Goal: Navigation & Orientation: Find specific page/section

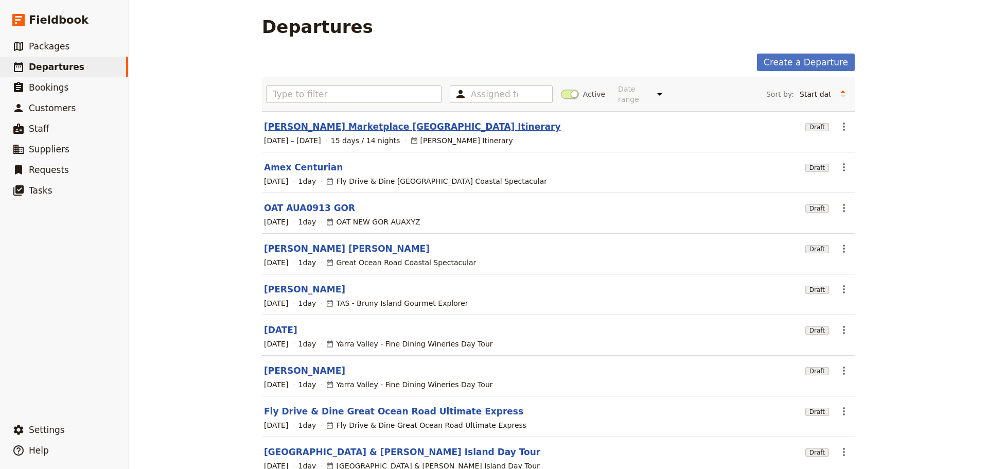
drag, startPoint x: 0, startPoint y: 0, endPoint x: 294, endPoint y: 119, distance: 317.6
click at [294, 120] on link "[PERSON_NAME] Marketplace [GEOGRAPHIC_DATA] Itinerary" at bounding box center [412, 126] width 297 height 12
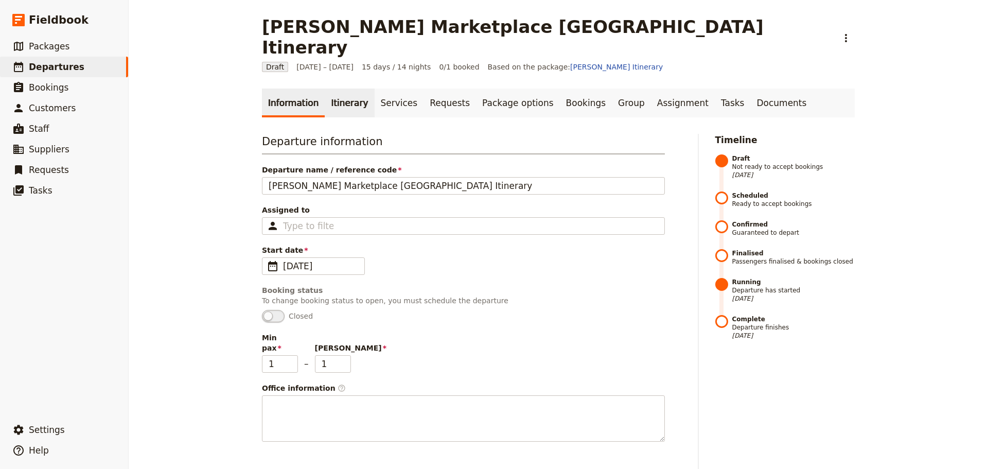
click at [337, 89] on link "Itinerary" at bounding box center [349, 103] width 49 height 29
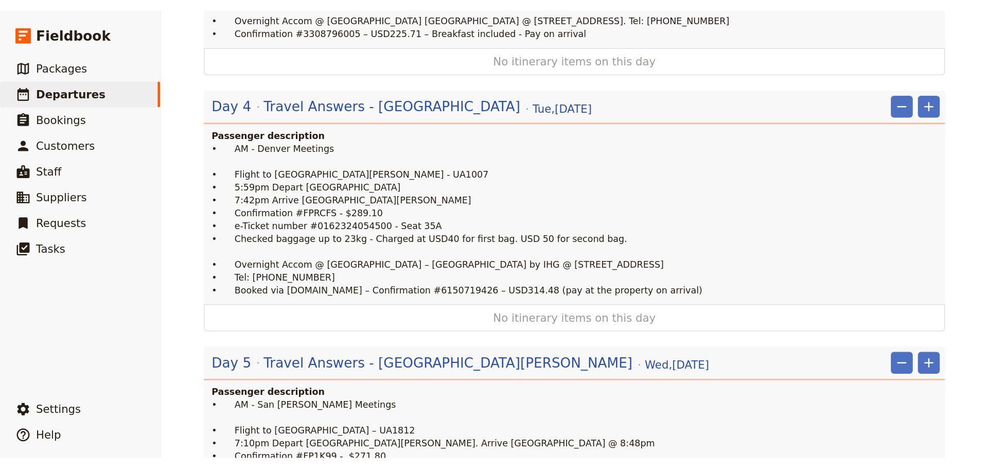
scroll to position [720, 0]
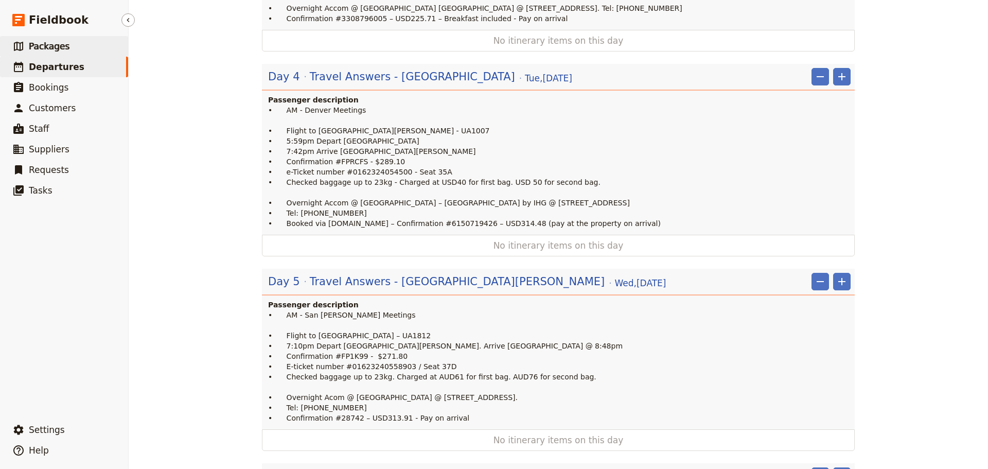
click at [65, 45] on link "​ Packages" at bounding box center [64, 46] width 128 height 21
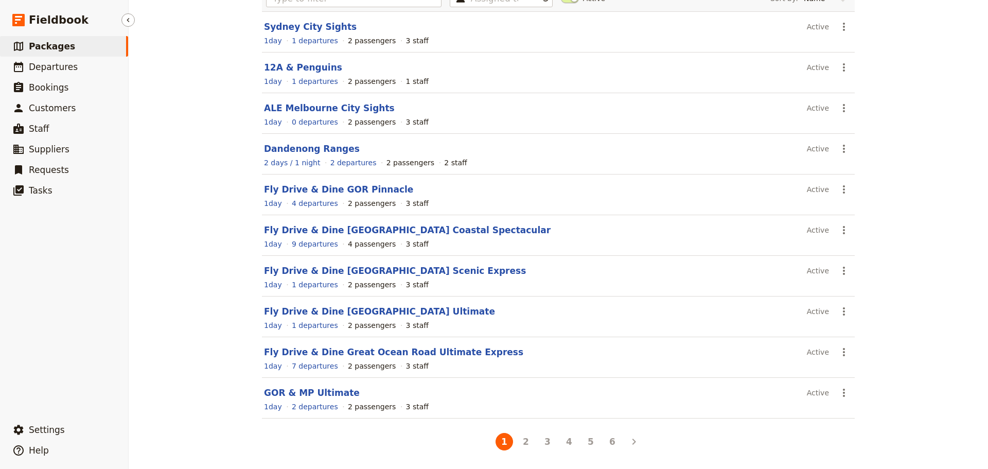
scroll to position [92, 0]
click at [590, 439] on button "5" at bounding box center [590, 441] width 17 height 17
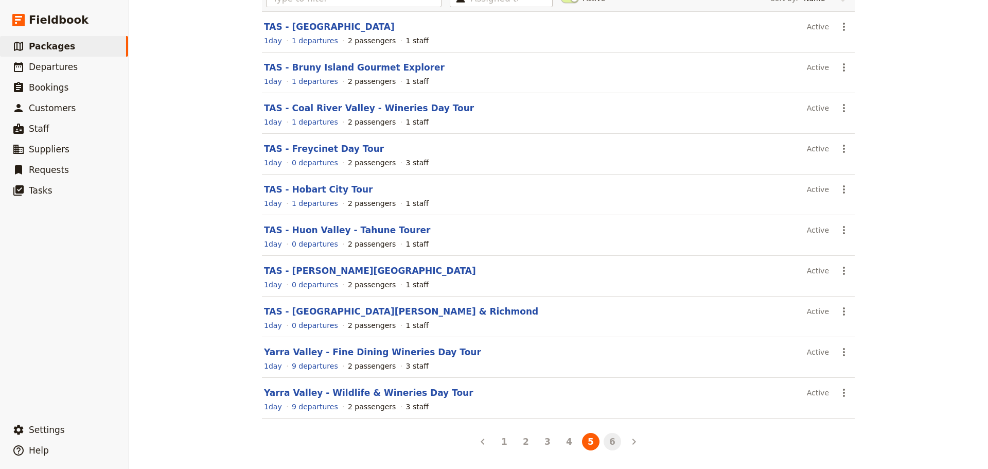
click at [606, 443] on button "6" at bounding box center [612, 441] width 17 height 17
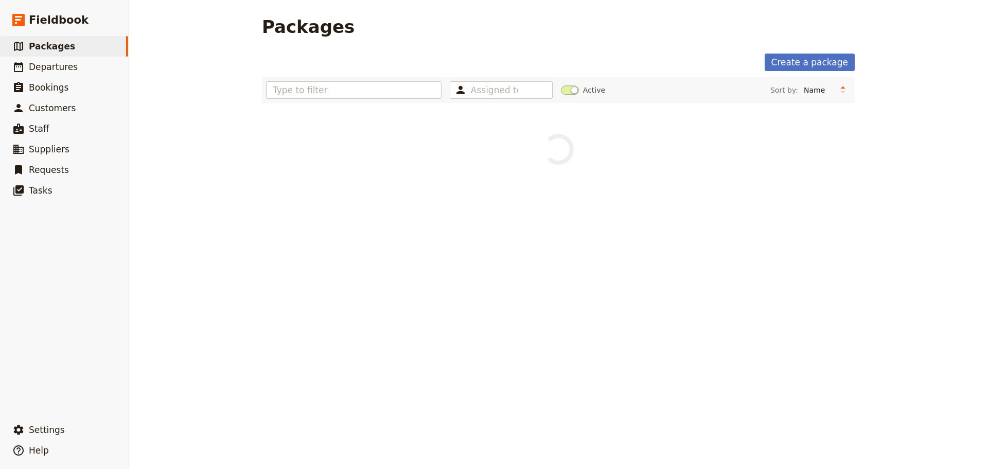
scroll to position [0, 0]
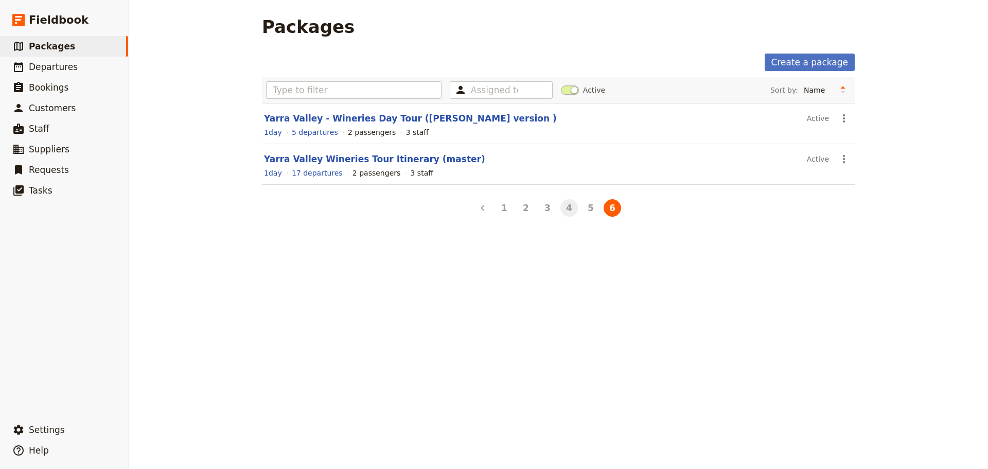
click at [563, 203] on button "4" at bounding box center [568, 207] width 17 height 17
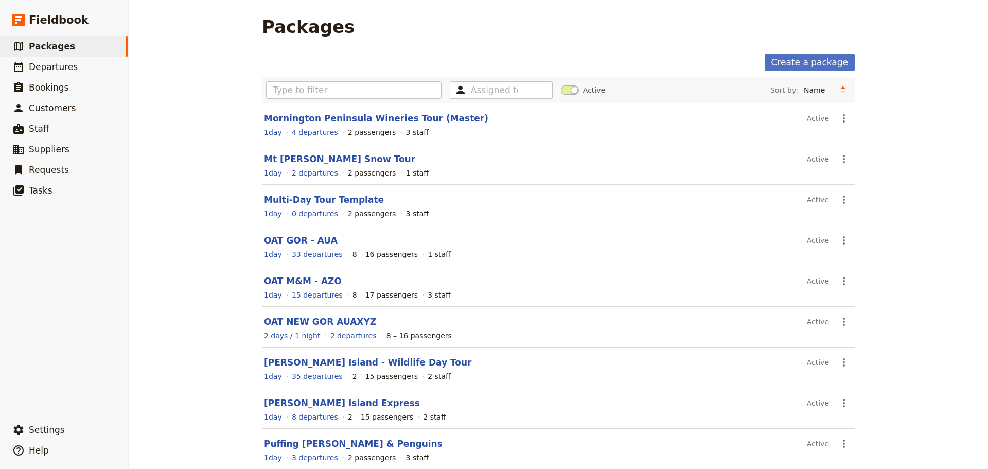
scroll to position [92, 0]
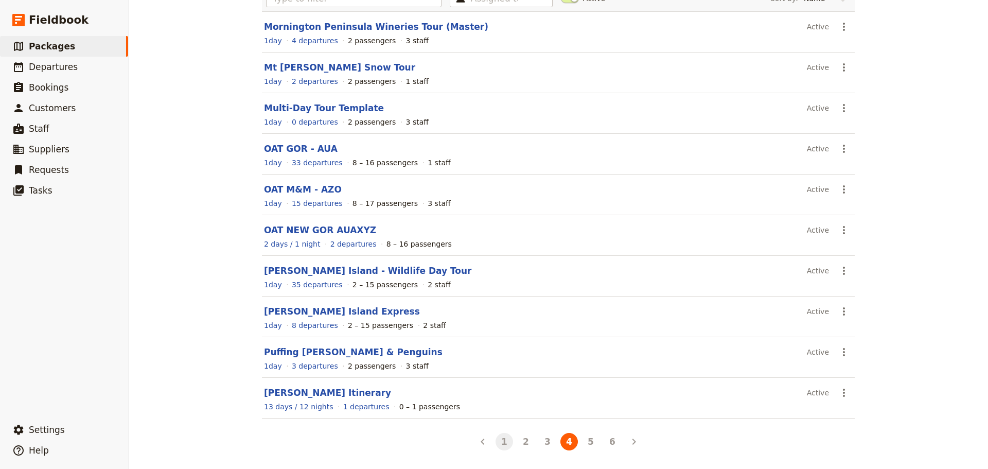
click at [501, 446] on button "1" at bounding box center [504, 441] width 17 height 17
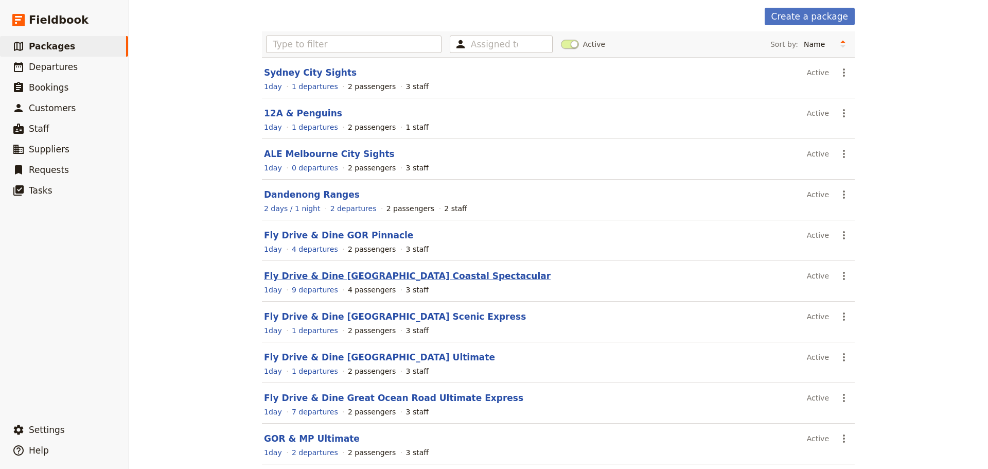
scroll to position [0, 0]
